Goal: Information Seeking & Learning: Learn about a topic

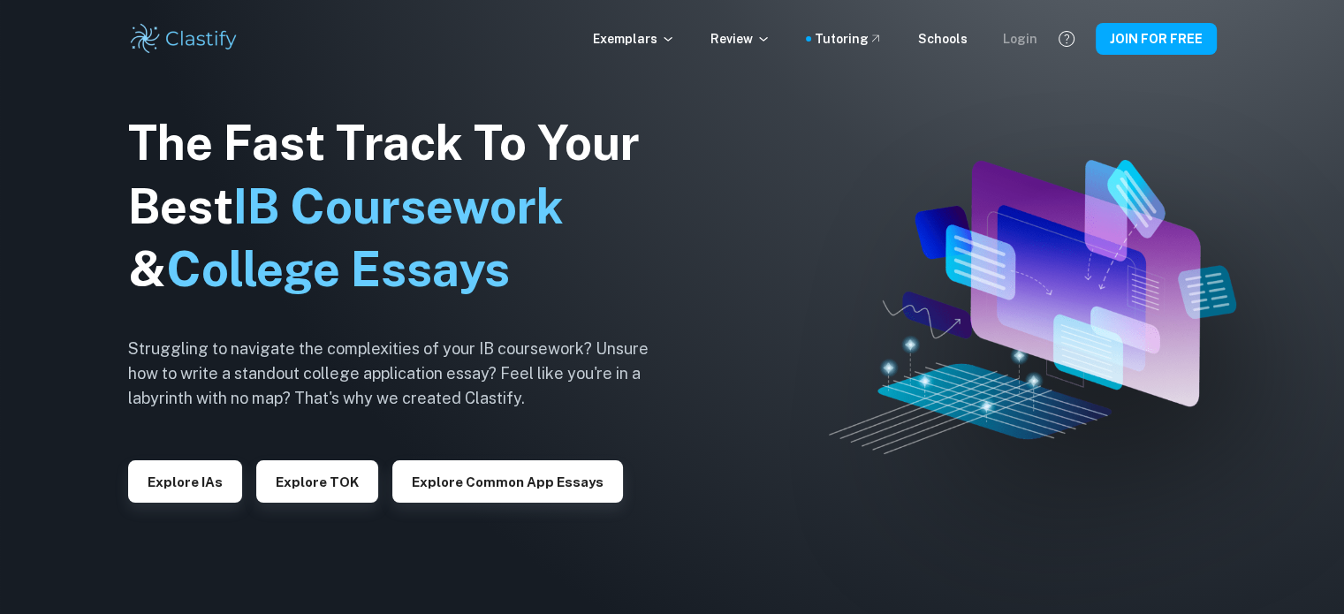
click at [1037, 31] on div "Login" at bounding box center [1020, 38] width 34 height 19
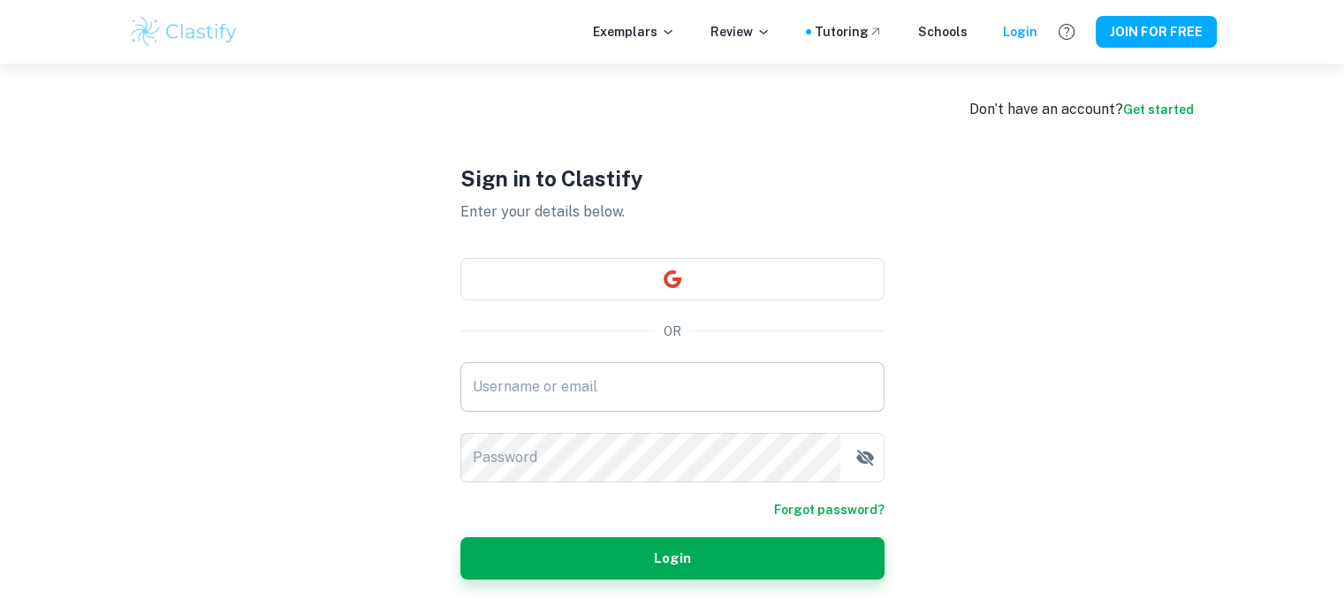
click at [626, 363] on input "Username or email" at bounding box center [672, 386] width 424 height 49
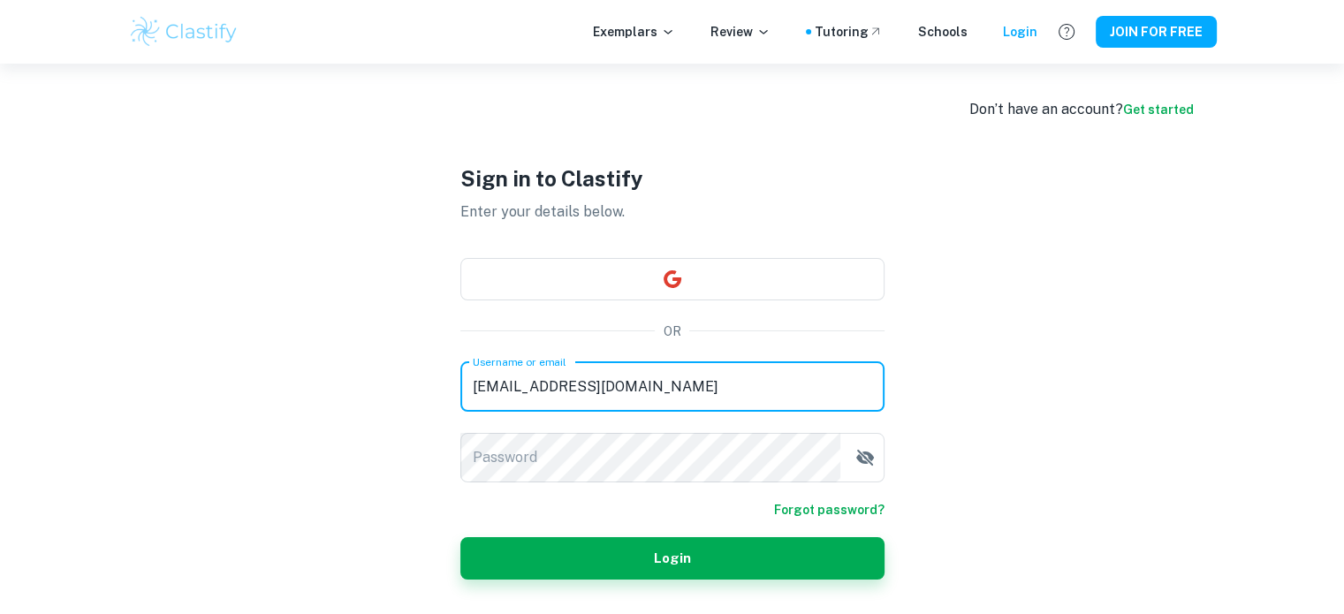
type input "kontodoclasstify@gmail.com"
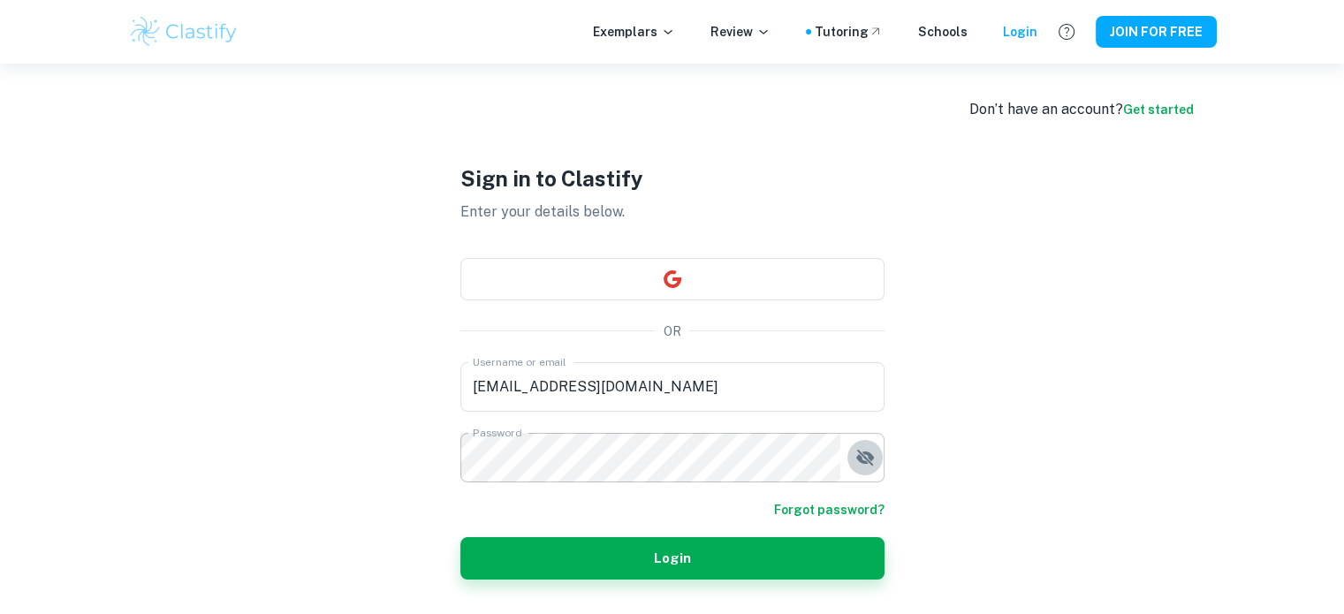
click at [880, 459] on button "button" at bounding box center [864, 457] width 35 height 35
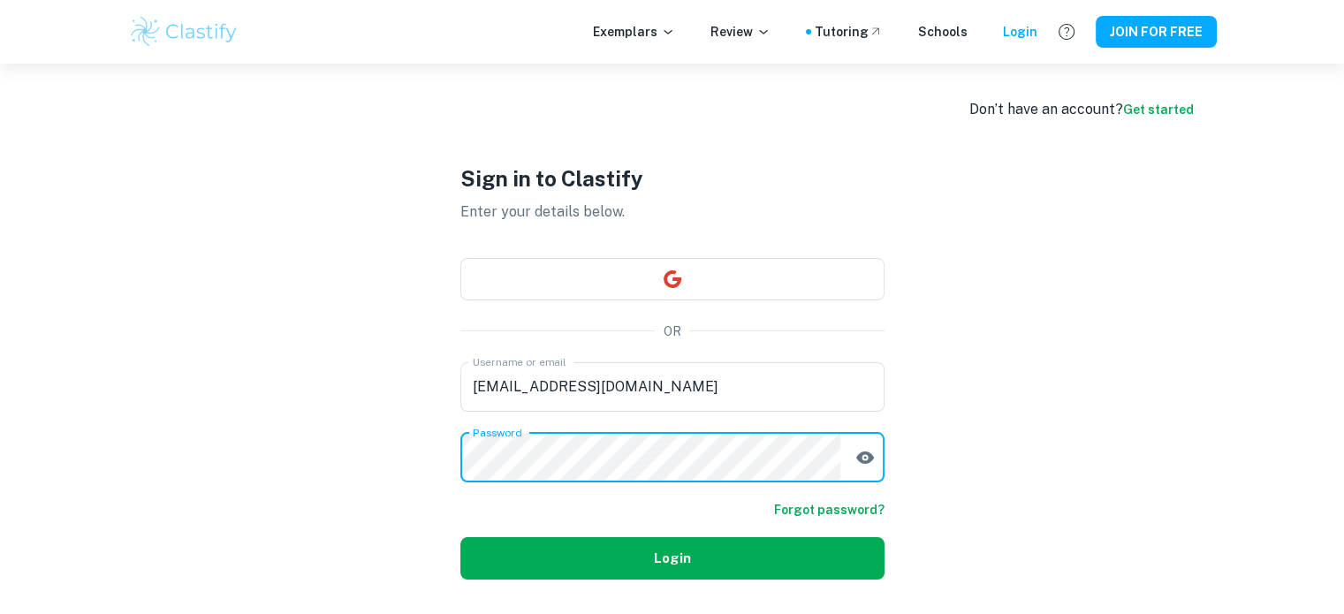
click at [532, 558] on button "Login" at bounding box center [672, 558] width 424 height 42
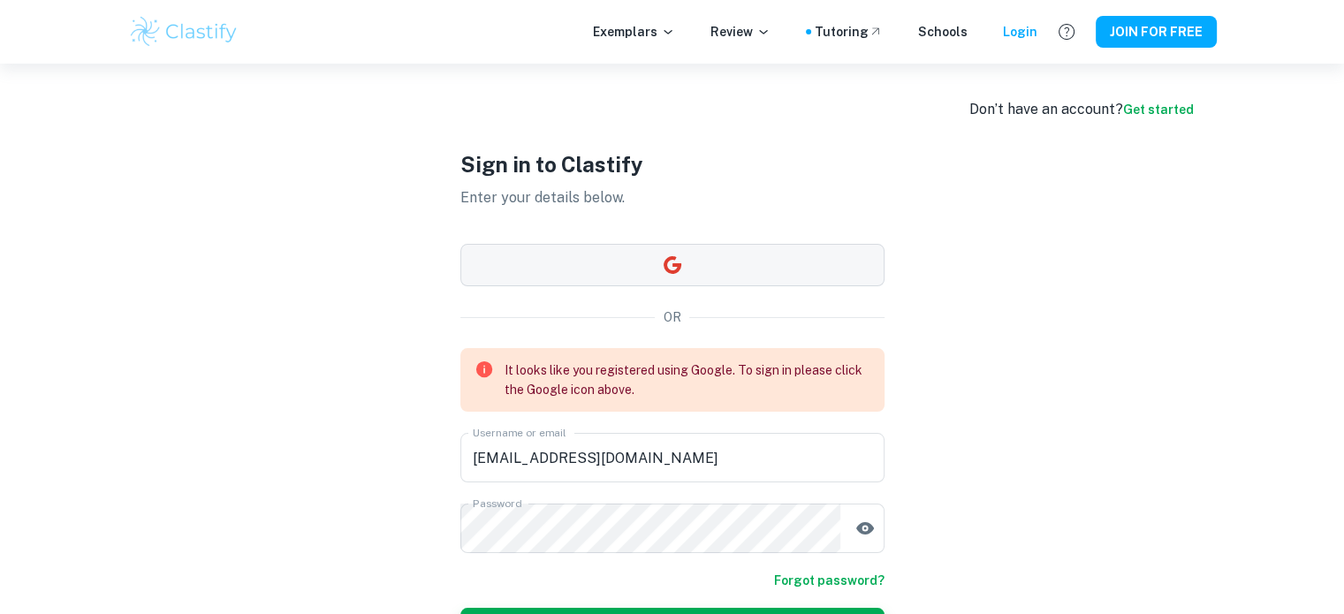
click at [604, 263] on button "button" at bounding box center [672, 265] width 424 height 42
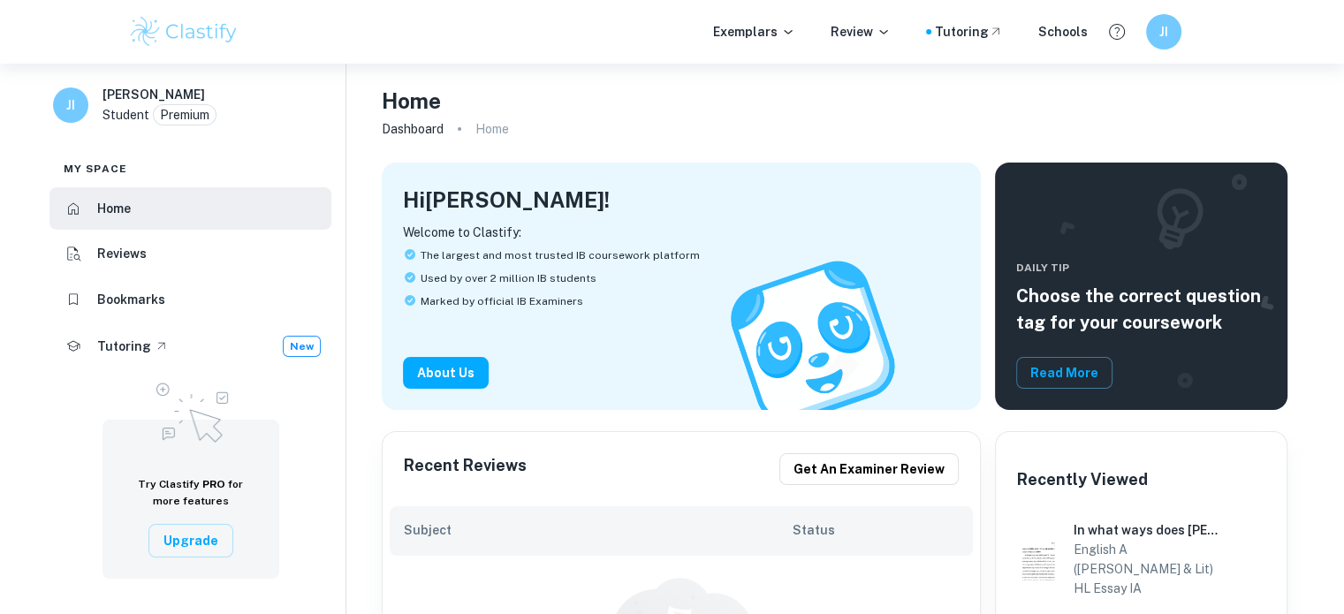
drag, startPoint x: 133, startPoint y: 107, endPoint x: 118, endPoint y: 103, distance: 14.6
click at [133, 107] on p "Student" at bounding box center [126, 114] width 47 height 19
click at [113, 101] on h6 "[PERSON_NAME]" at bounding box center [154, 94] width 103 height 19
click at [65, 100] on h6 "JI" at bounding box center [71, 104] width 20 height 19
drag, startPoint x: 1173, startPoint y: 51, endPoint x: 1163, endPoint y: 42, distance: 14.4
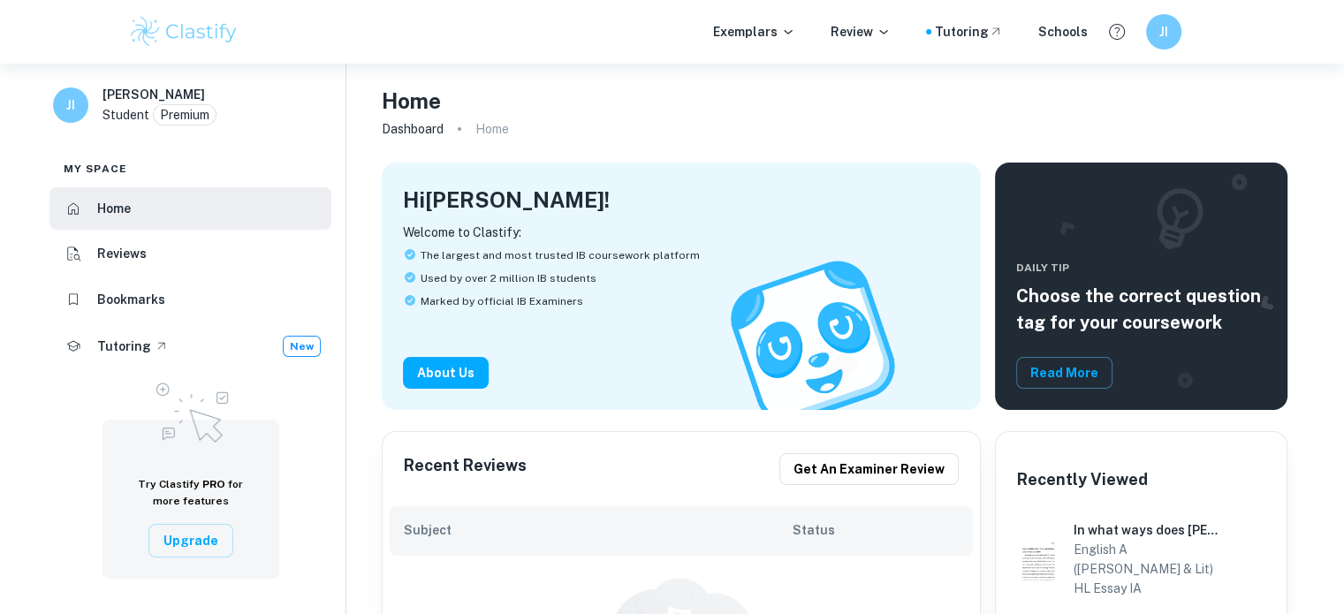
click at [1167, 47] on div "Exemplars Review Tutoring Schools JI" at bounding box center [672, 32] width 1344 height 64
click at [1163, 42] on div "JI" at bounding box center [1162, 31] width 36 height 36
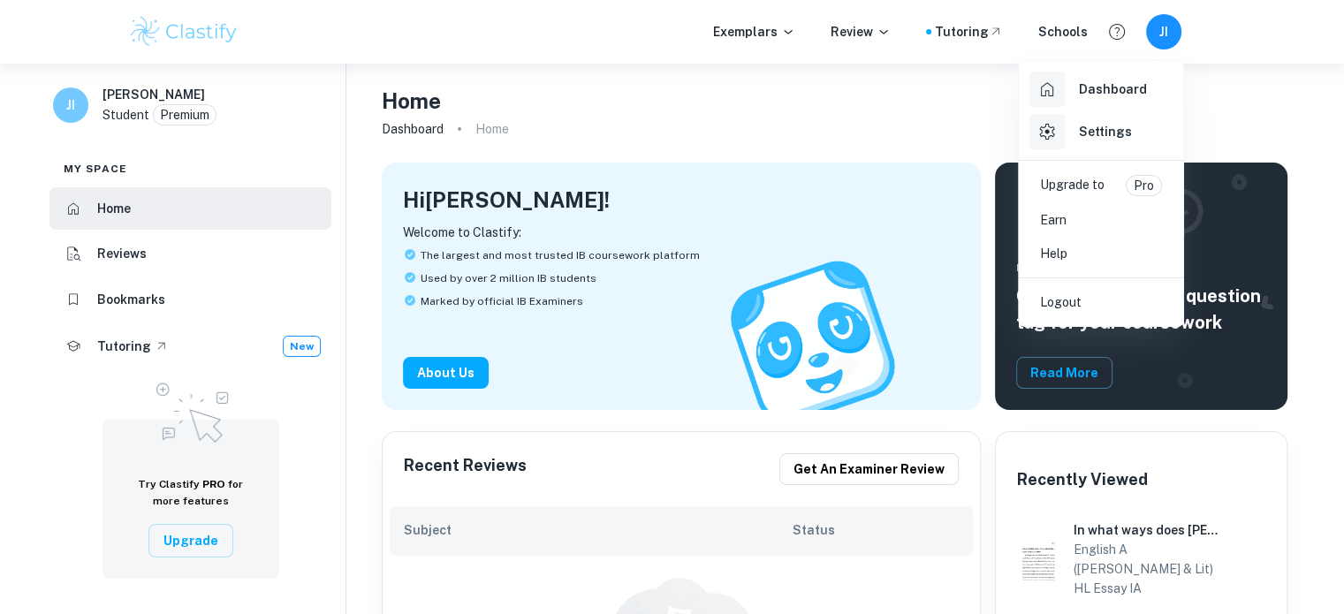
click at [1092, 120] on div "Settings" at bounding box center [1080, 131] width 103 height 35
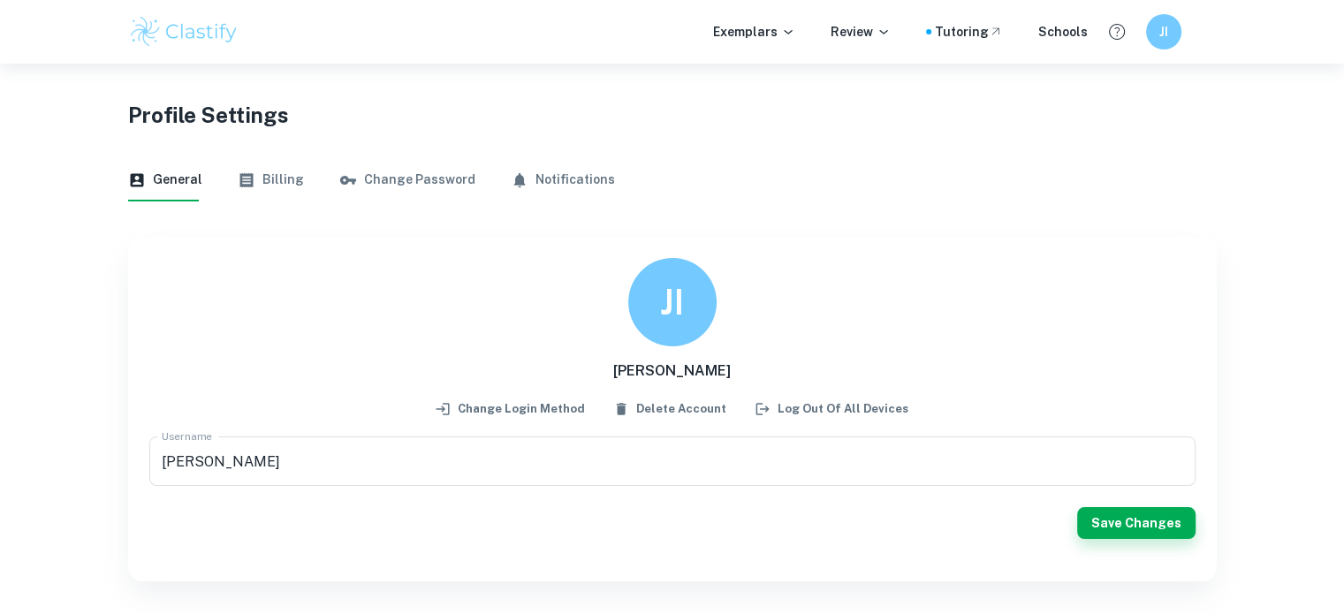
click at [247, 182] on icon "button" at bounding box center [245, 180] width 13 height 14
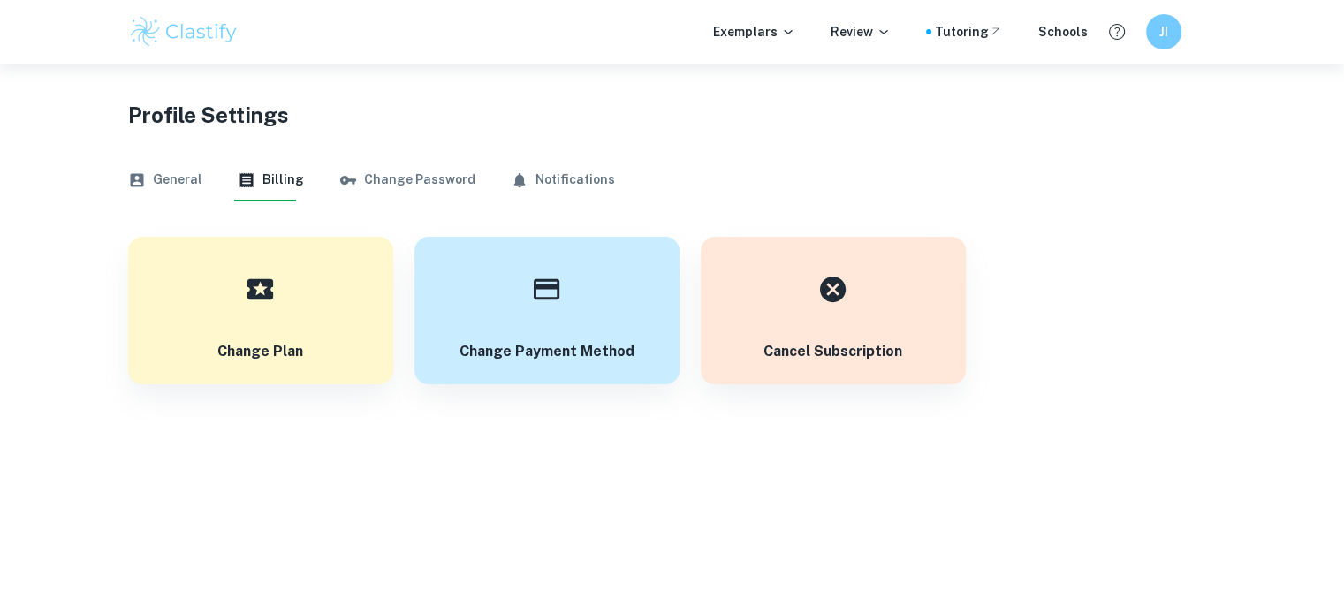
click at [392, 168] on button "Change Password" at bounding box center [407, 180] width 136 height 42
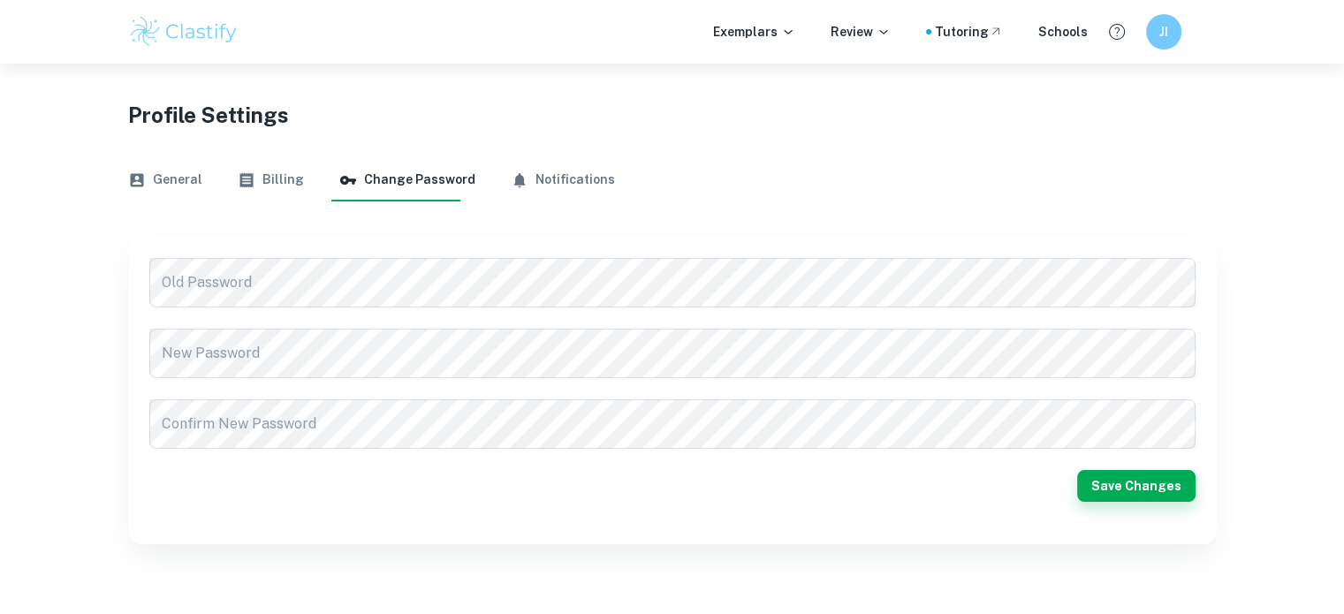
click at [550, 169] on button "Notifications" at bounding box center [563, 180] width 104 height 42
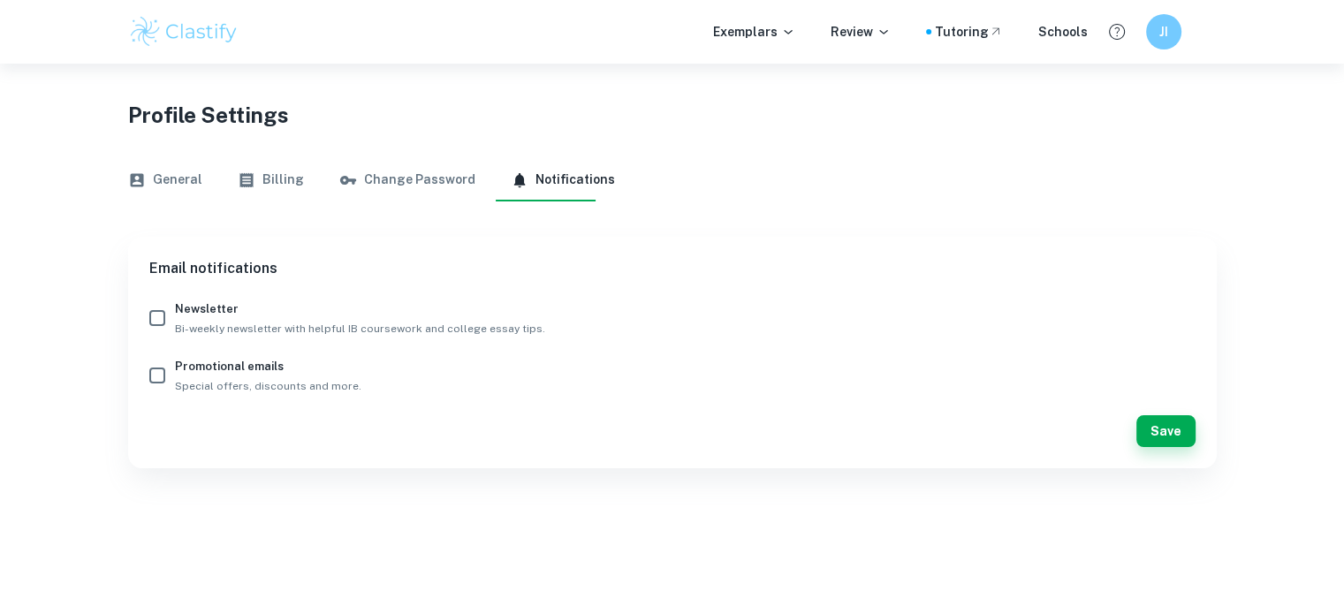
click at [302, 186] on div "General Billing Change Password Notifications" at bounding box center [672, 180] width 1089 height 42
click at [276, 179] on button "Billing" at bounding box center [271, 180] width 66 height 42
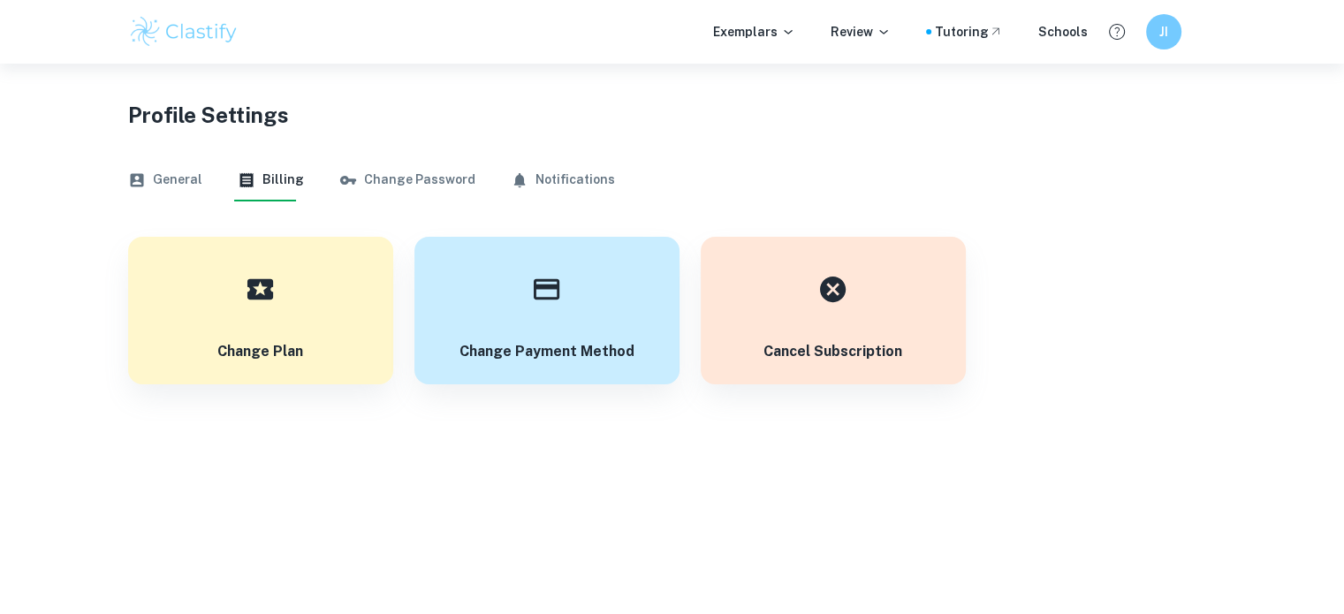
click at [201, 18] on img at bounding box center [184, 31] width 112 height 35
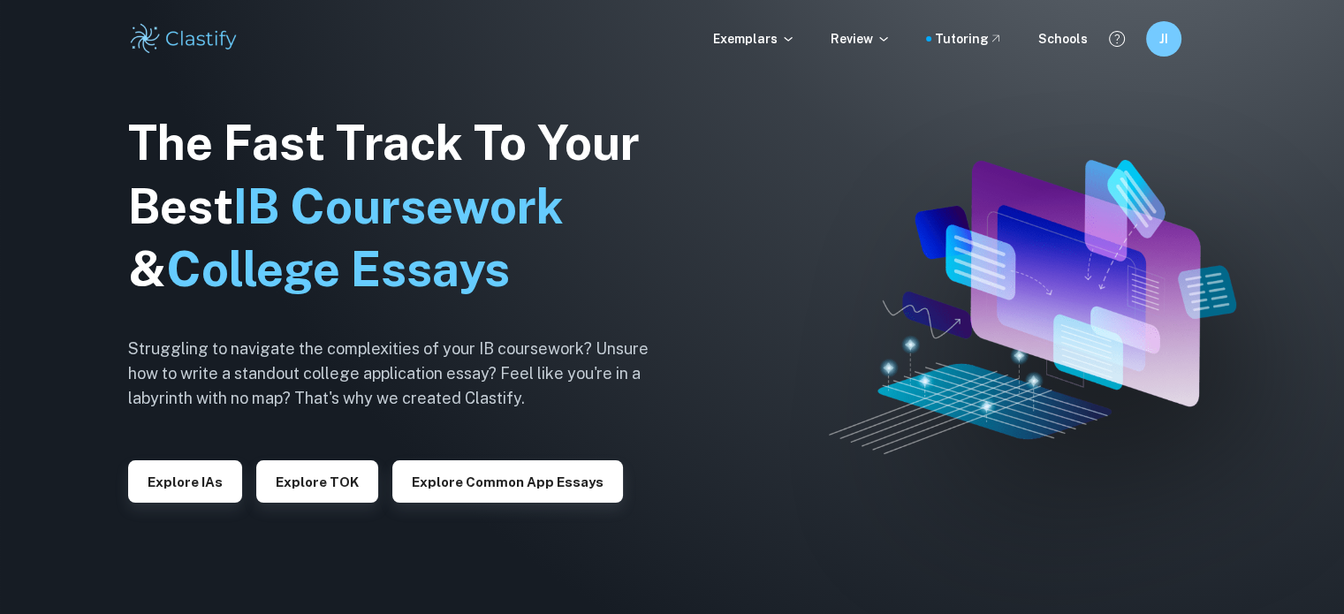
click at [786, 57] on div "Exemplars Review Tutoring Schools JI" at bounding box center [672, 39] width 1344 height 78
click at [767, 40] on p "Exemplars" at bounding box center [754, 38] width 82 height 19
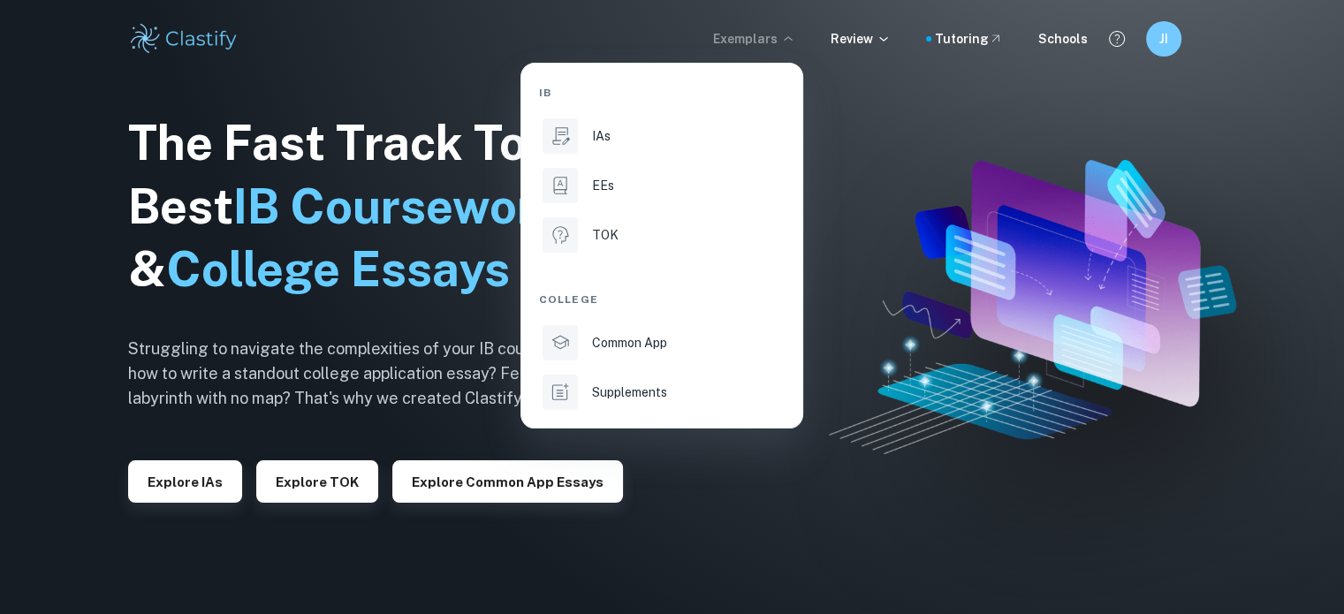
click at [159, 50] on div at bounding box center [672, 307] width 1344 height 614
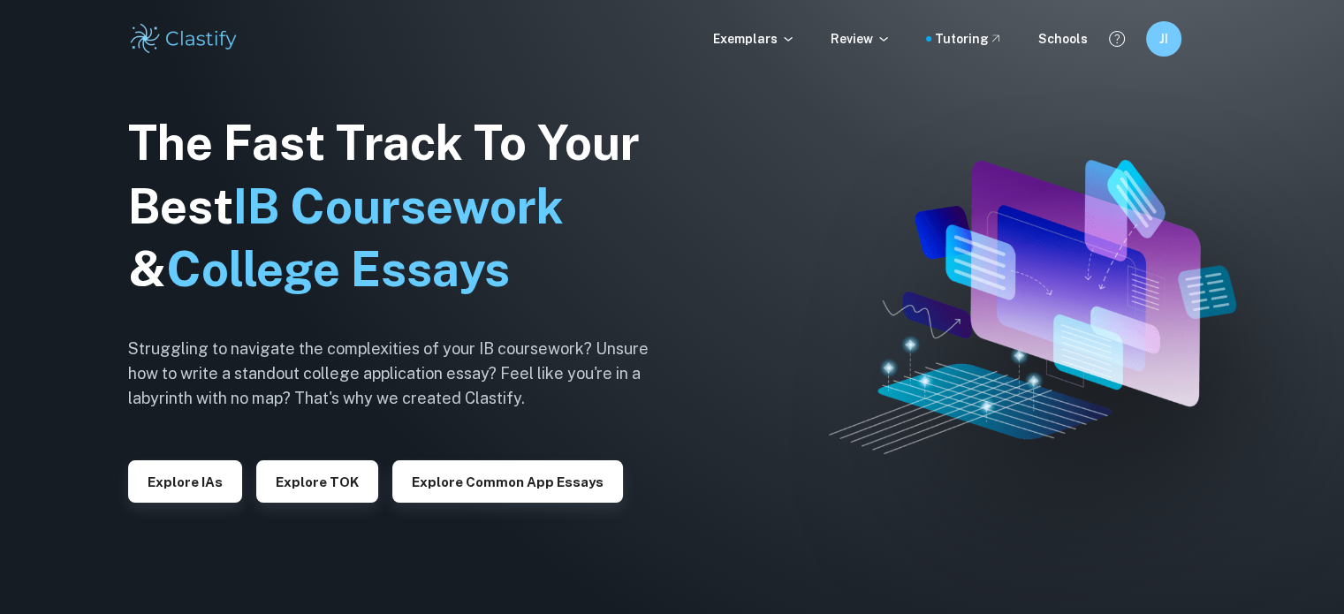
click at [165, 45] on img at bounding box center [184, 38] width 112 height 35
click at [765, 40] on p "Exemplars" at bounding box center [754, 38] width 82 height 19
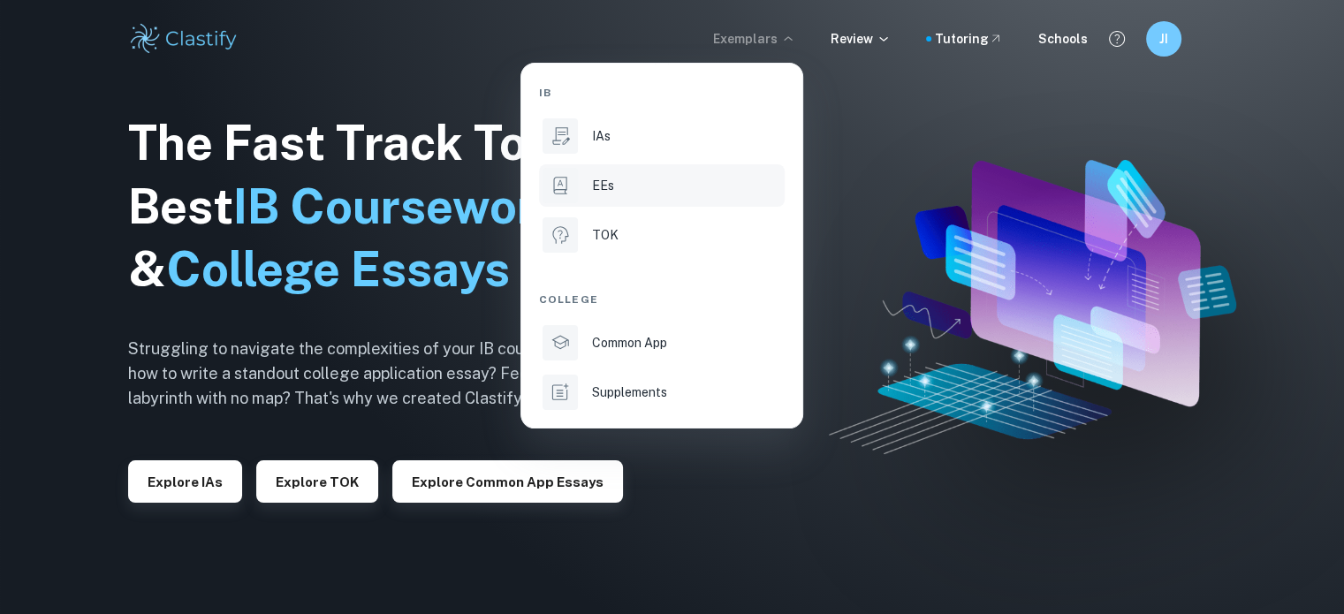
click at [671, 178] on div "EEs" at bounding box center [686, 185] width 189 height 19
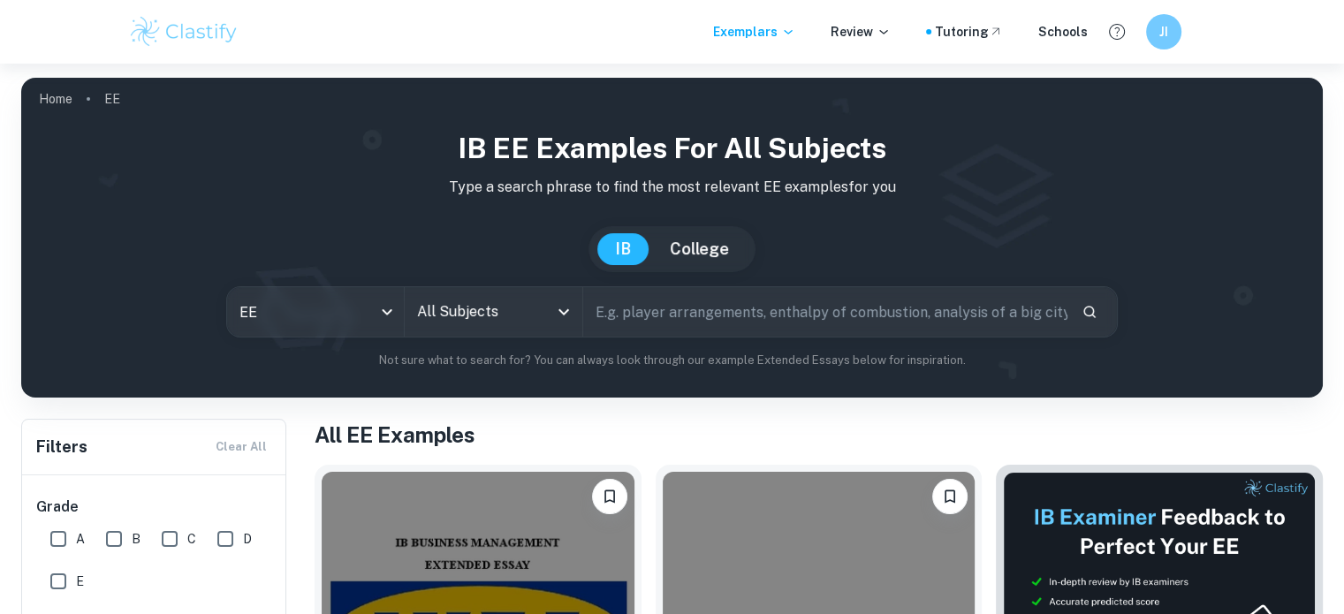
click at [430, 309] on input "All Subjects" at bounding box center [480, 312] width 134 height 34
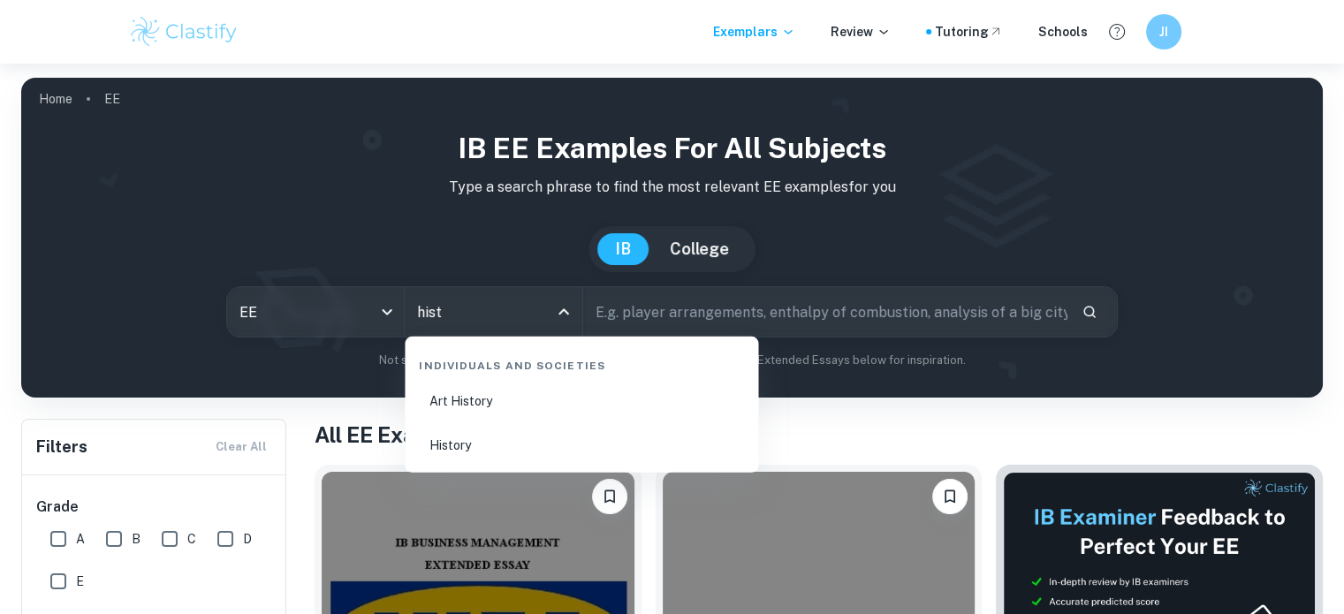
click at [525, 439] on li "History" at bounding box center [581, 445] width 339 height 41
type input "History"
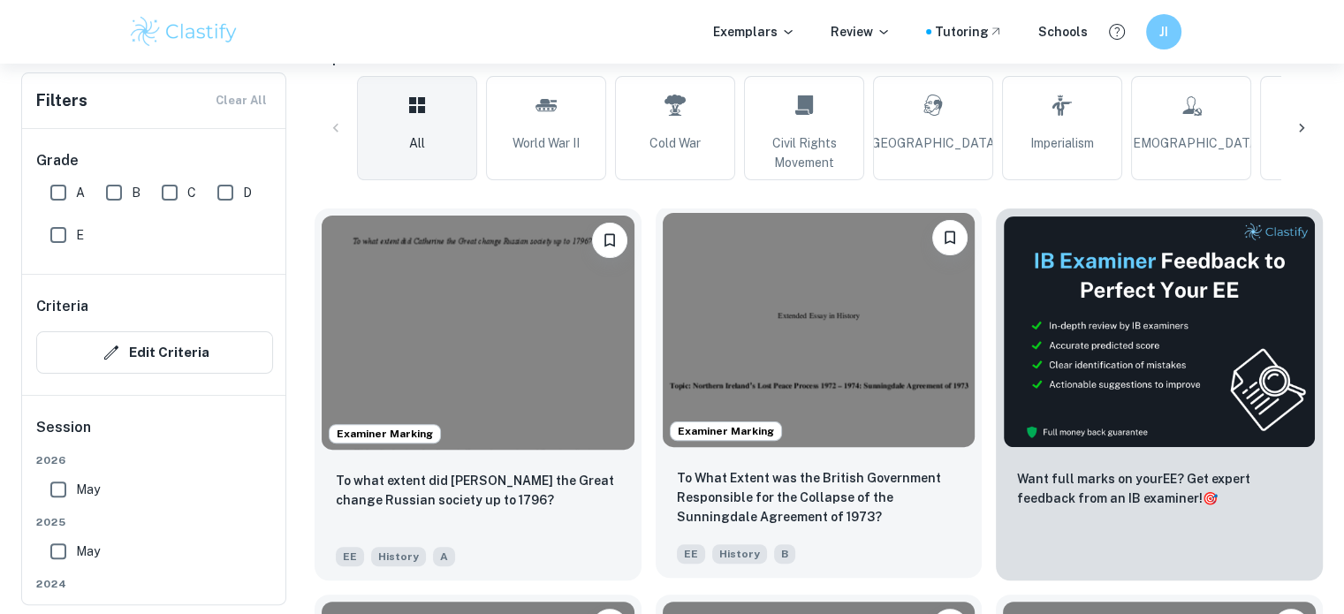
scroll to position [442, 0]
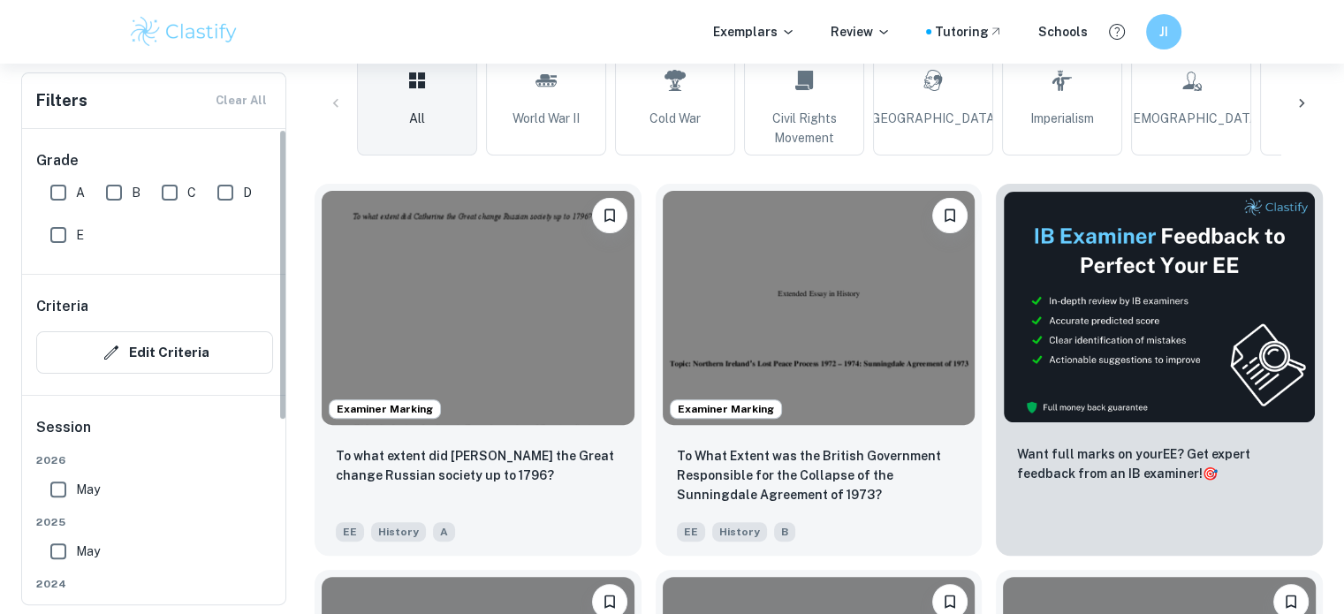
click at [46, 194] on input "A" at bounding box center [58, 192] width 35 height 35
checkbox input "true"
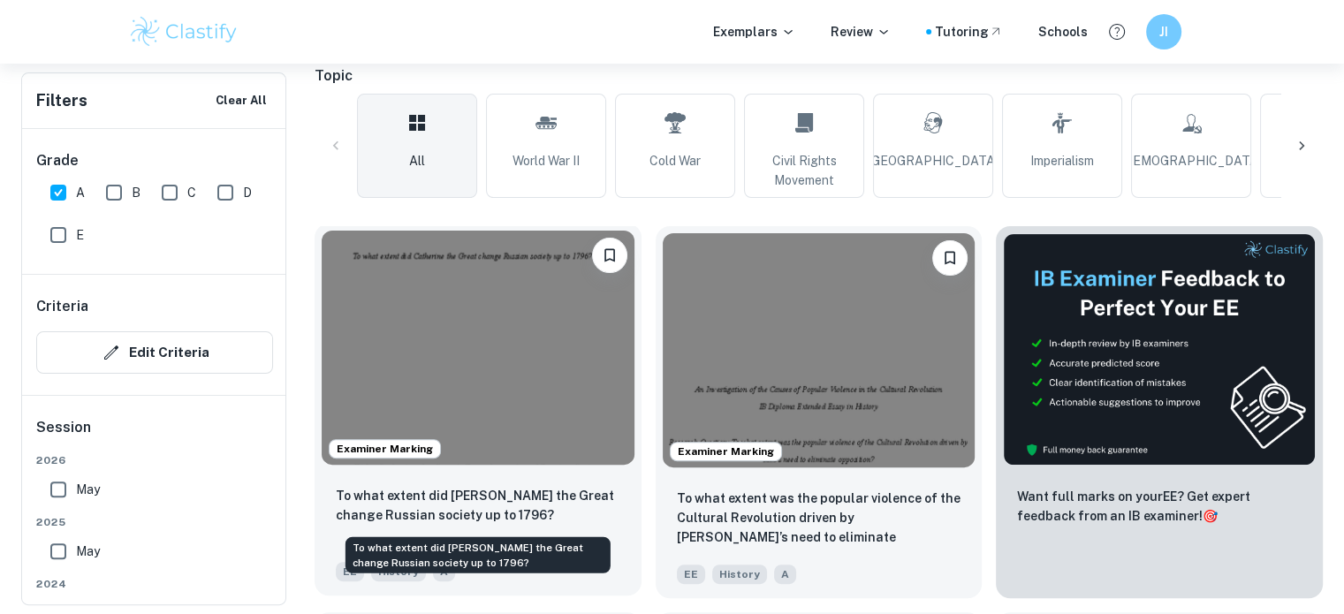
click at [545, 497] on p "To what extent did [PERSON_NAME] the Great change Russian society up to 1796?" at bounding box center [478, 505] width 285 height 39
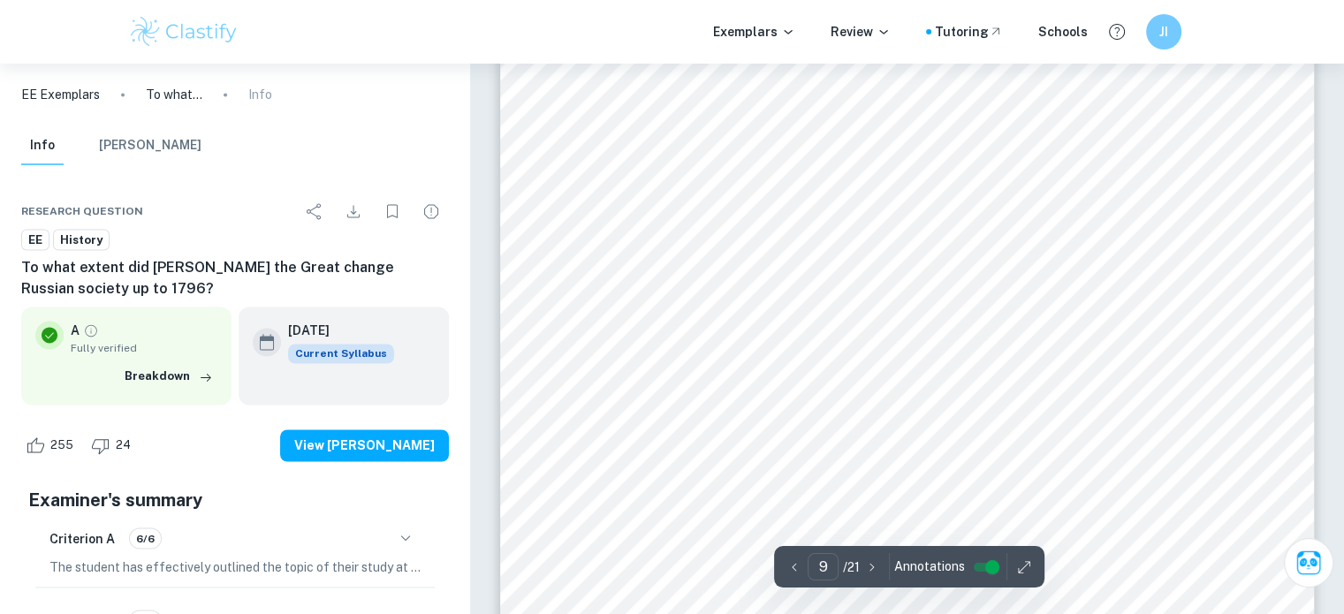
scroll to position [9720, 0]
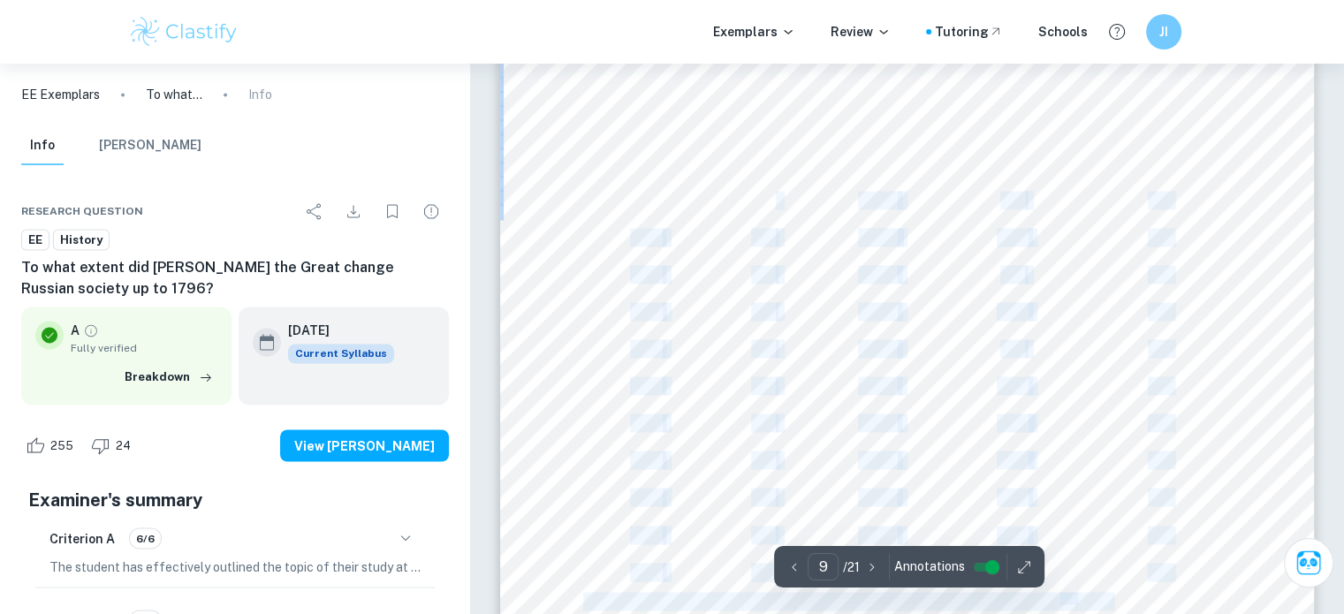
drag, startPoint x: 776, startPoint y: 194, endPoint x: 749, endPoint y: 201, distance: 27.4
click at [749, 201] on div "To what extent did [PERSON_NAME] the Great change Russian society up to 1796? 9…" at bounding box center [907, 357] width 815 height 1152
click at [794, 224] on div "To what extent did [PERSON_NAME] the Great change Russian society up to 1796? 9…" at bounding box center [907, 357] width 815 height 1152
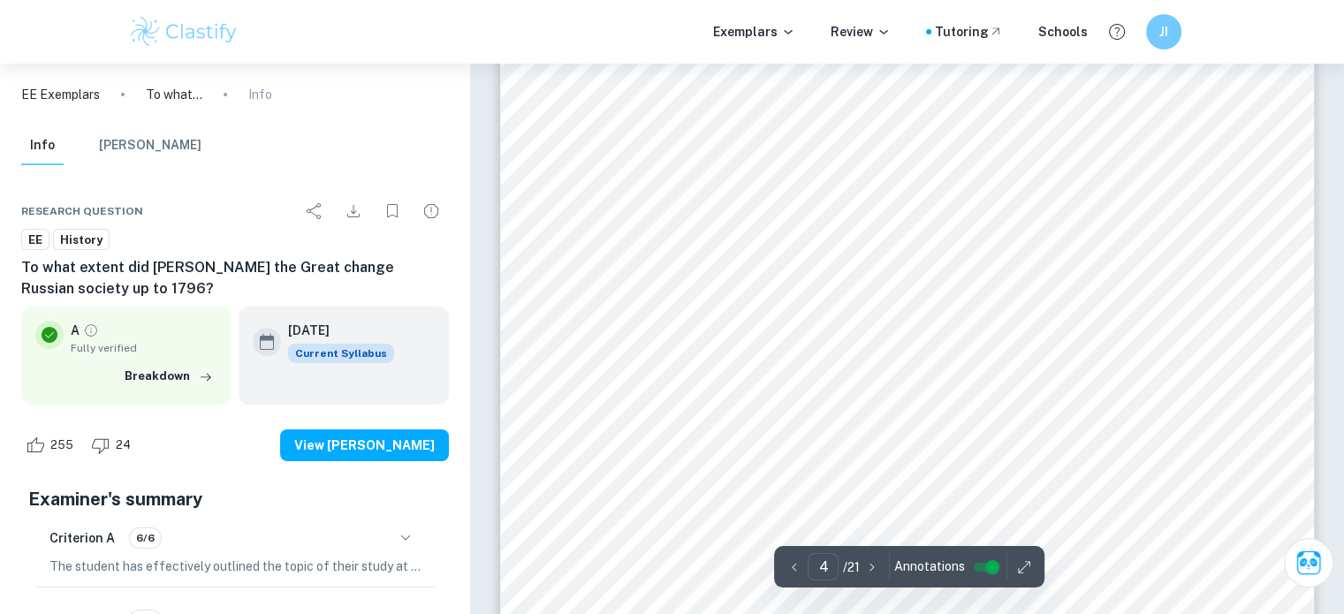
scroll to position [2252, 0]
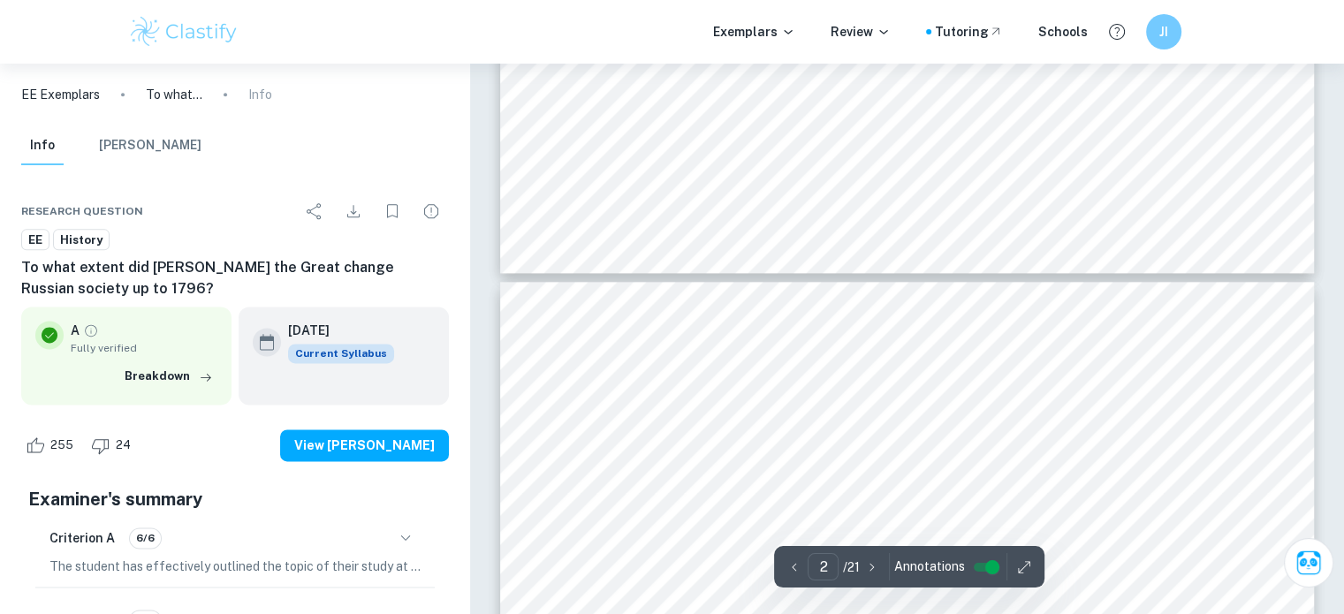
type input "1"
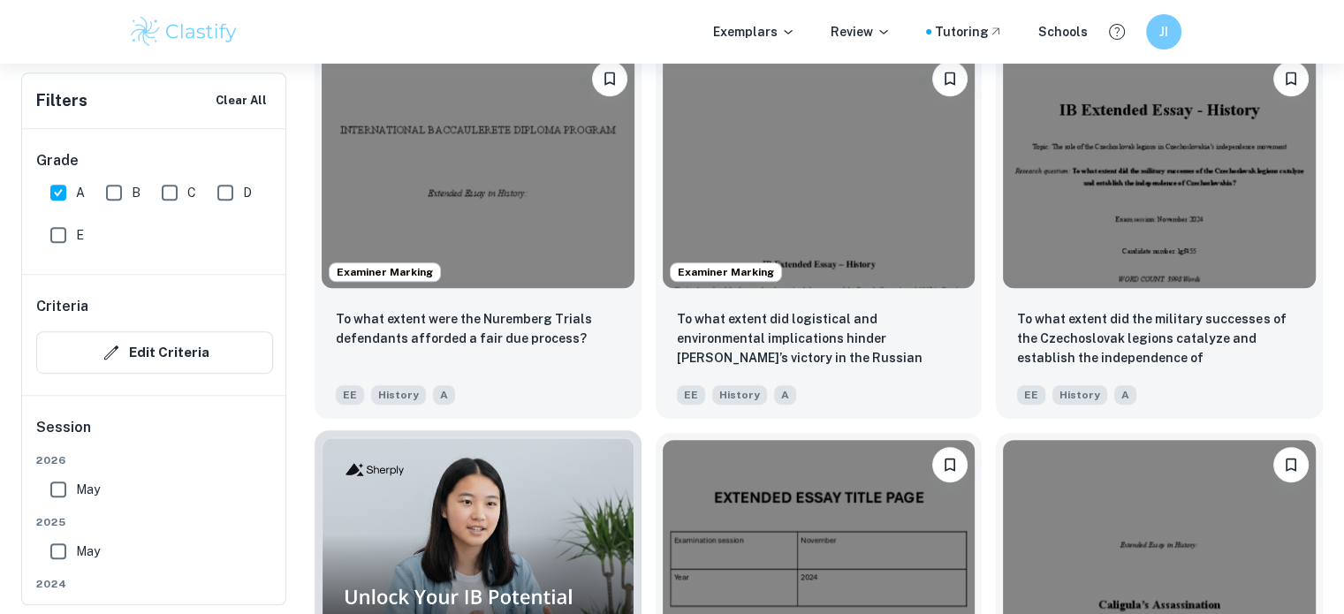
scroll to position [884, 0]
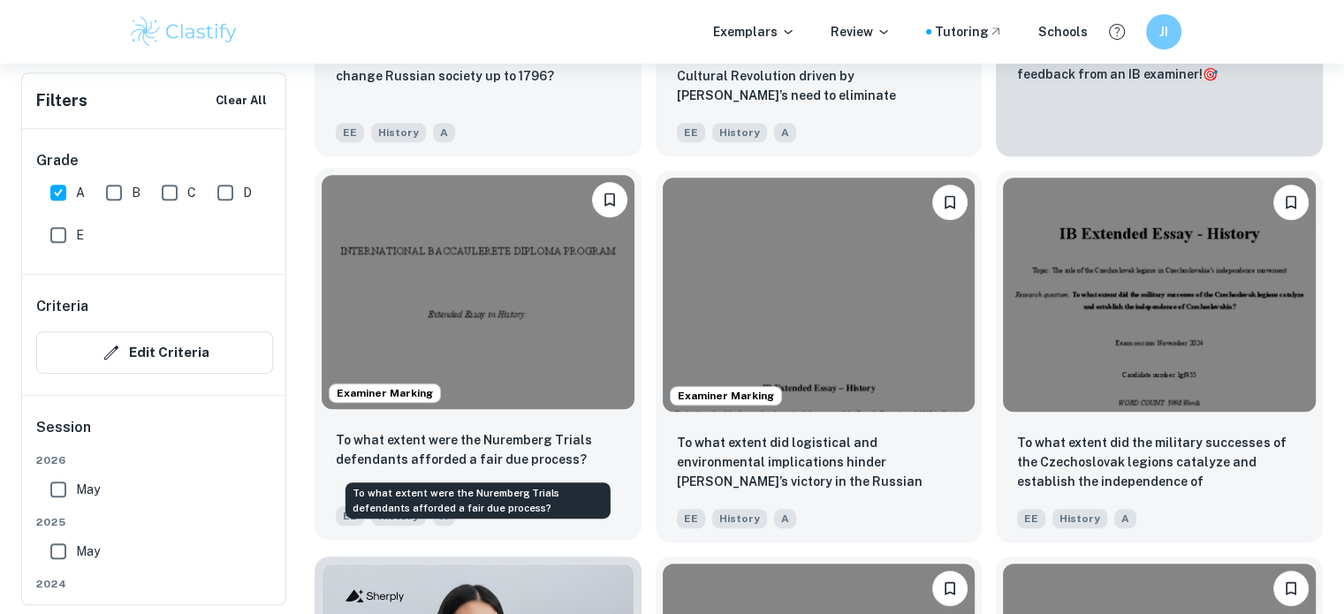
click at [543, 445] on p "To what extent were the Nuremberg Trials defendants afforded a fair due process?" at bounding box center [478, 449] width 285 height 39
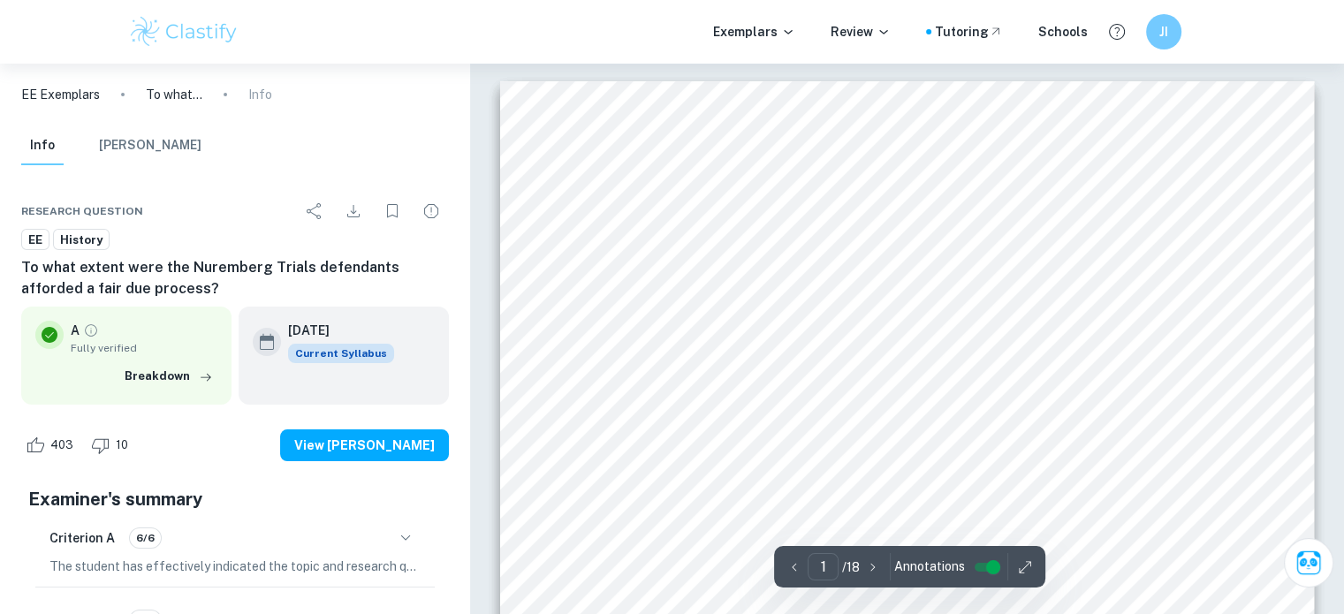
scroll to position [442, 0]
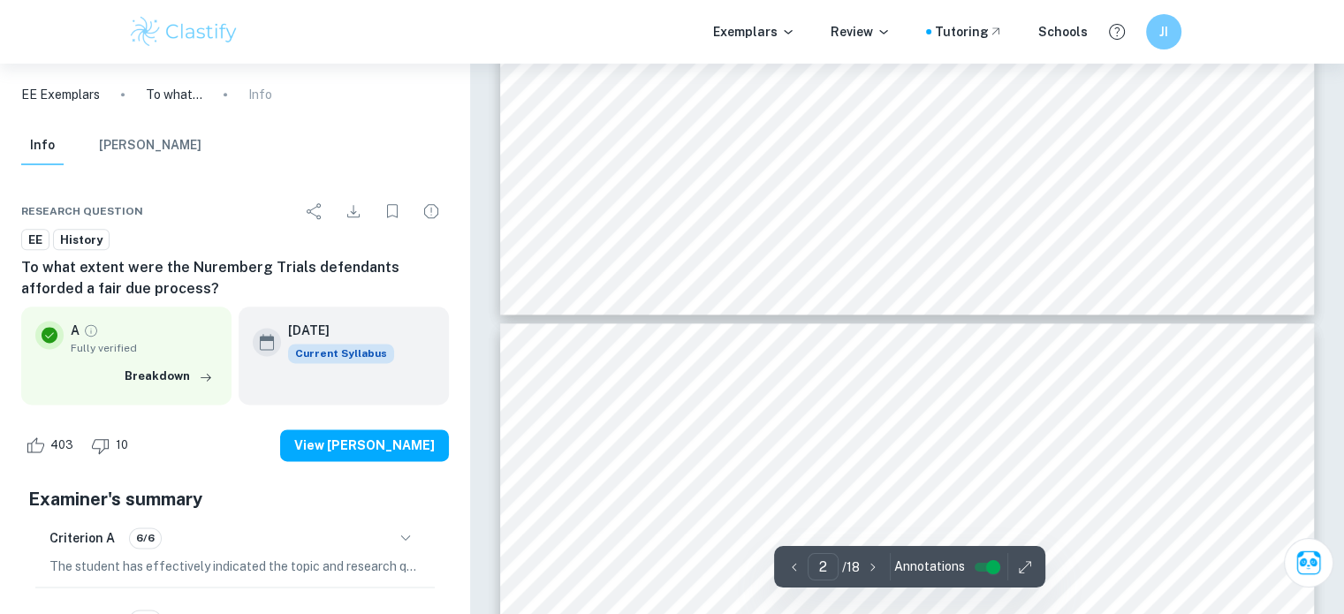
type input "3"
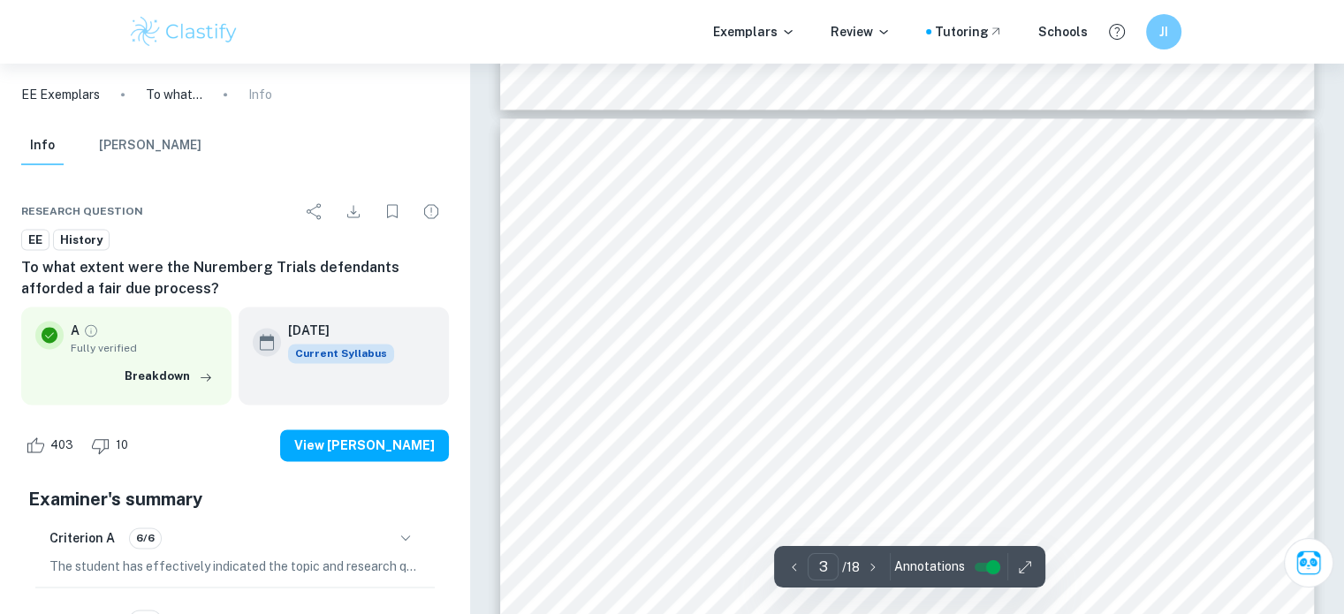
scroll to position [2563, 0]
